Goal: Information Seeking & Learning: Compare options

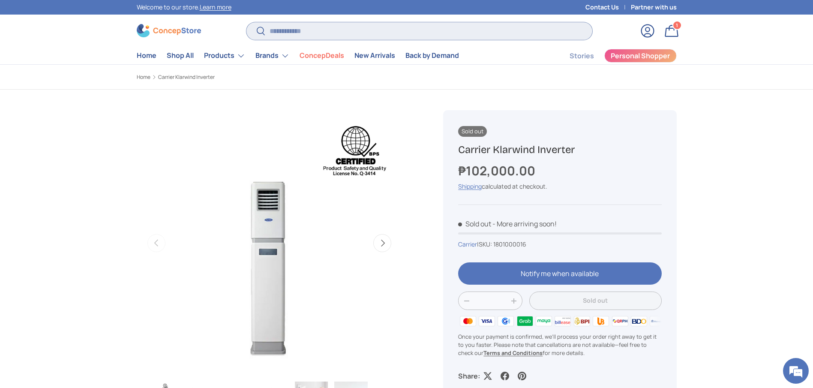
click at [347, 22] on input "Search" at bounding box center [418, 31] width 345 height 18
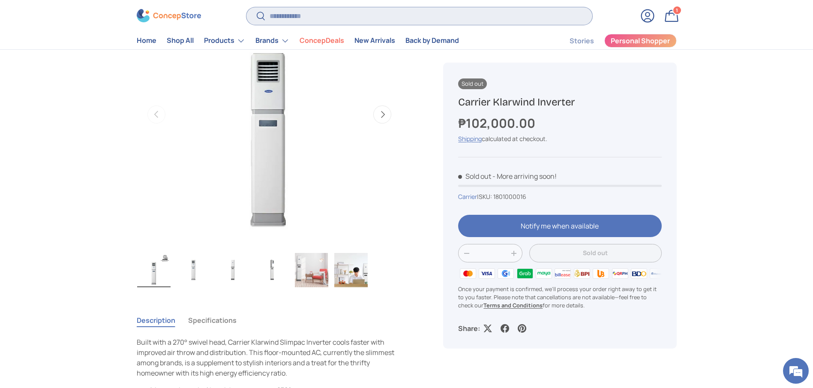
scroll to position [2015, 3503]
type input "***"
click at [246, 7] on button "Search" at bounding box center [255, 17] width 19 height 20
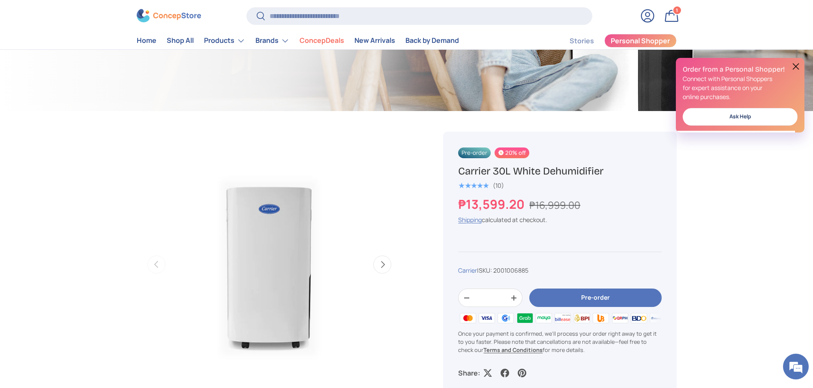
click at [491, 172] on h1 "Carrier 30L White Dehumidifier" at bounding box center [559, 171] width 203 height 13
copy div "Carrier 30L White Dehumidifier"
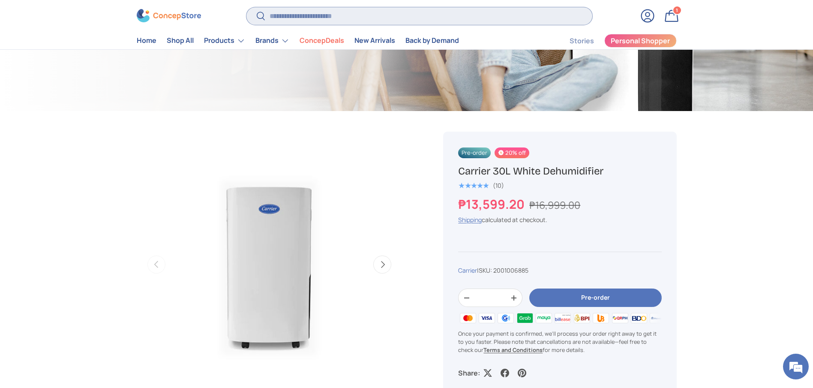
click at [347, 19] on input "Search" at bounding box center [418, 16] width 345 height 18
type input "***"
click at [246, 7] on button "Search" at bounding box center [255, 17] width 19 height 20
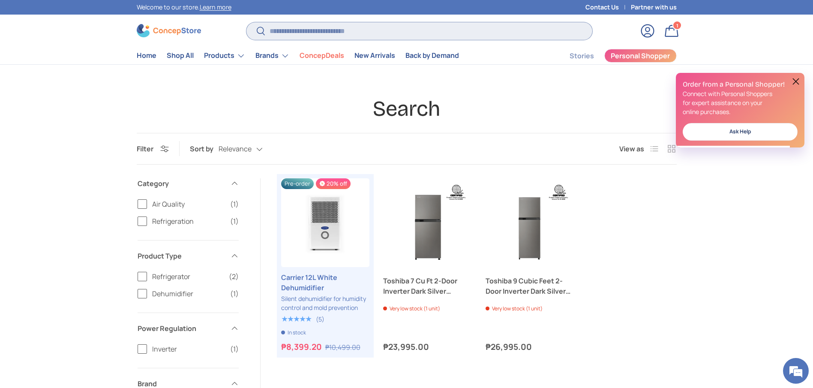
click at [316, 25] on input "Search" at bounding box center [418, 31] width 345 height 18
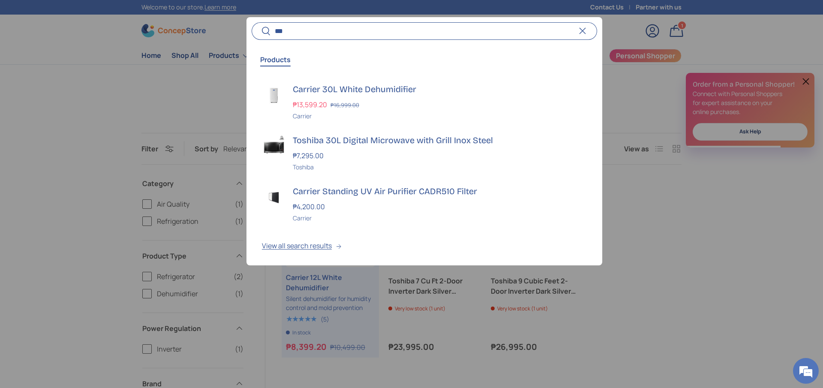
type input "***"
click at [252, 21] on button "Search" at bounding box center [261, 31] width 19 height 20
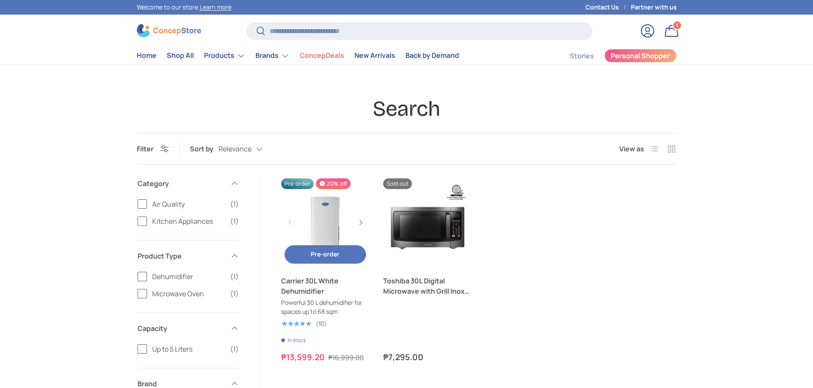
click at [310, 290] on link "Carrier 30L White Dehumidifier" at bounding box center [325, 286] width 89 height 21
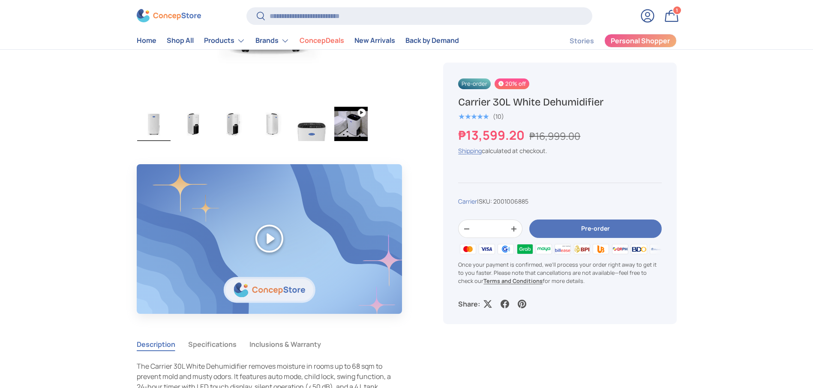
scroll to position [577, 0]
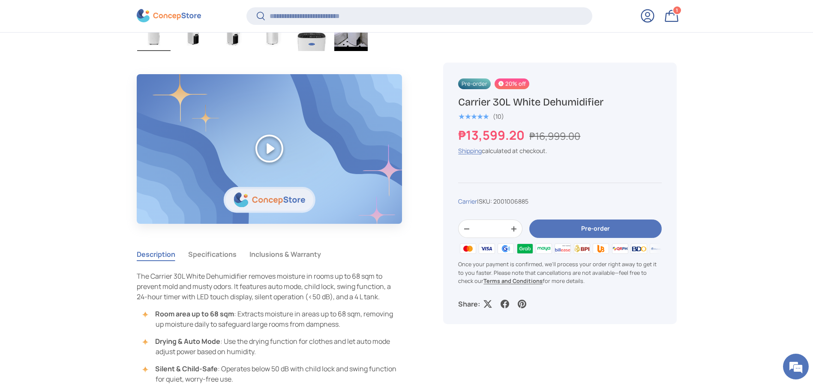
click at [215, 256] on button "Specifications" at bounding box center [212, 254] width 48 height 20
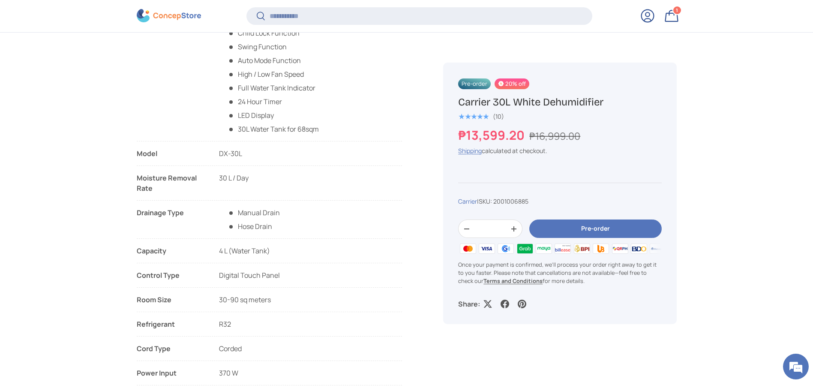
scroll to position [834, 0]
copy main "Model DX-30L Moisture Removal Rate 30 L / Day Drainage Type Manual Drain Hose D…"
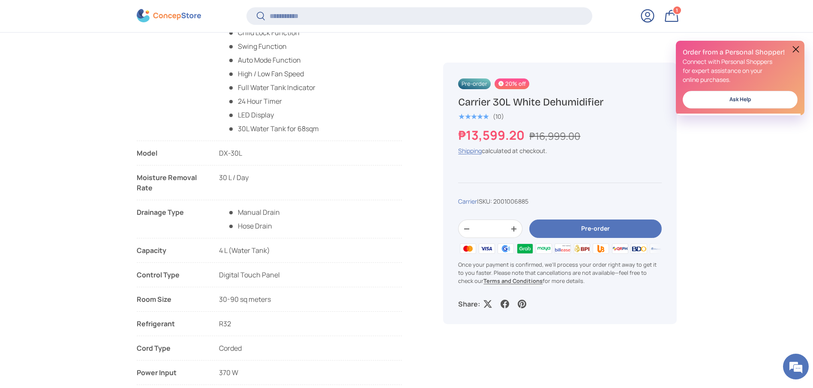
drag, startPoint x: 132, startPoint y: 156, endPoint x: 140, endPoint y: 159, distance: 9.0
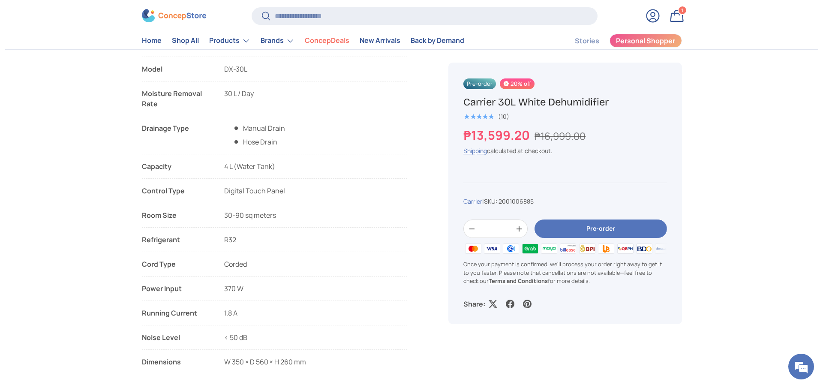
scroll to position [900, 0]
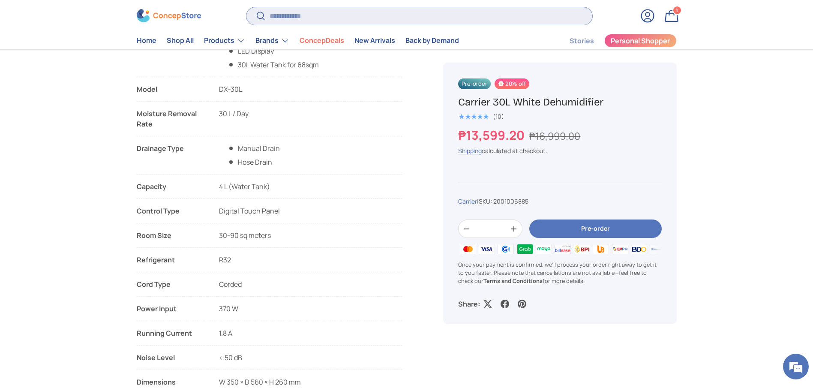
click at [392, 21] on input "Search" at bounding box center [418, 16] width 345 height 18
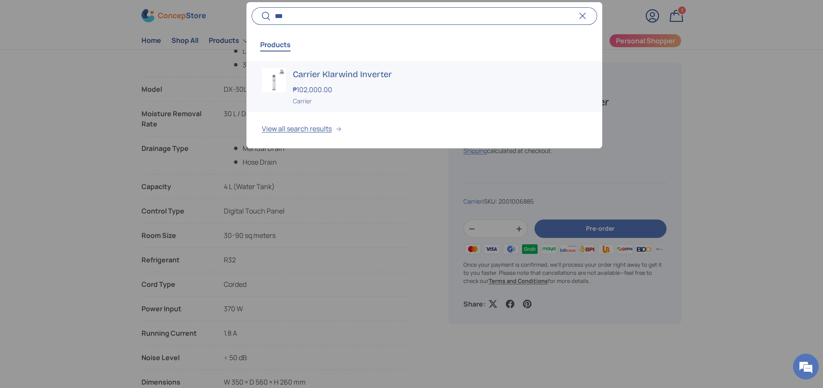
type input "***"
click at [368, 78] on h3 "Carrier Klarwind Inverter" at bounding box center [440, 74] width 294 height 12
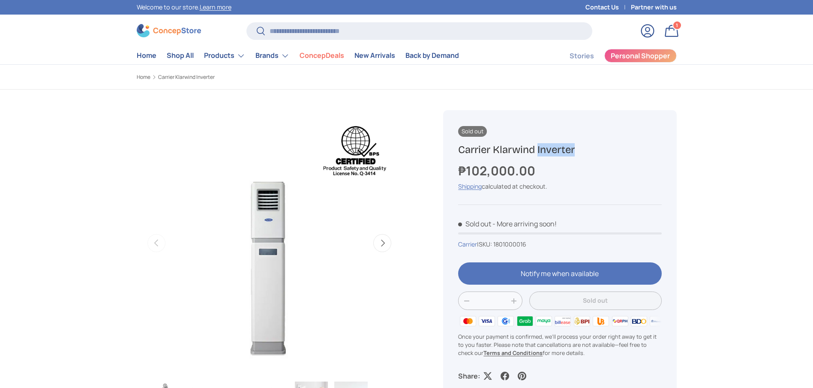
click at [488, 148] on h1 "Carrier Klarwind Inverter" at bounding box center [559, 149] width 203 height 13
copy div "Carrier Klarwind Inverter"
